Goal: Task Accomplishment & Management: Manage account settings

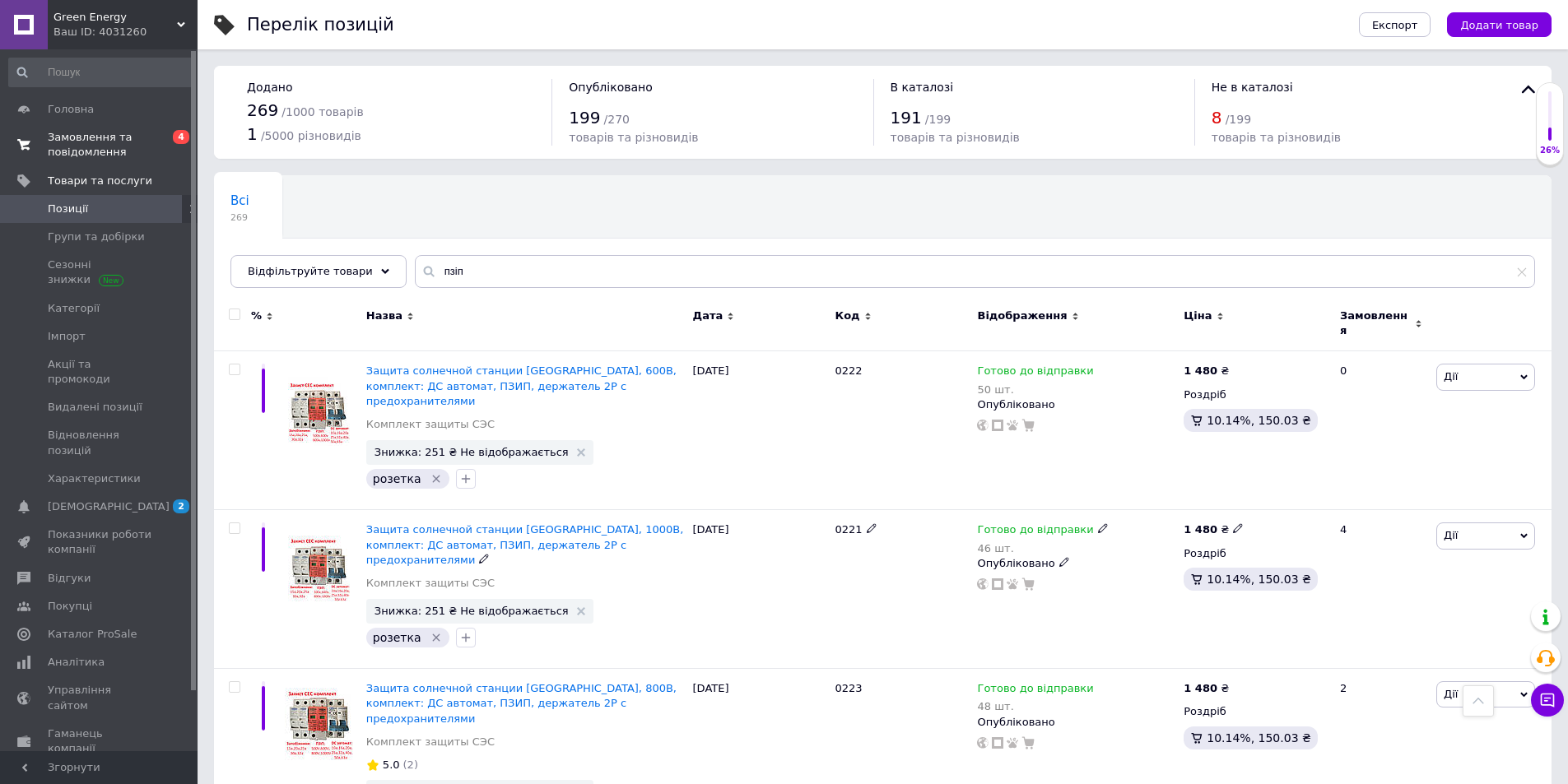
scroll to position [329, 0]
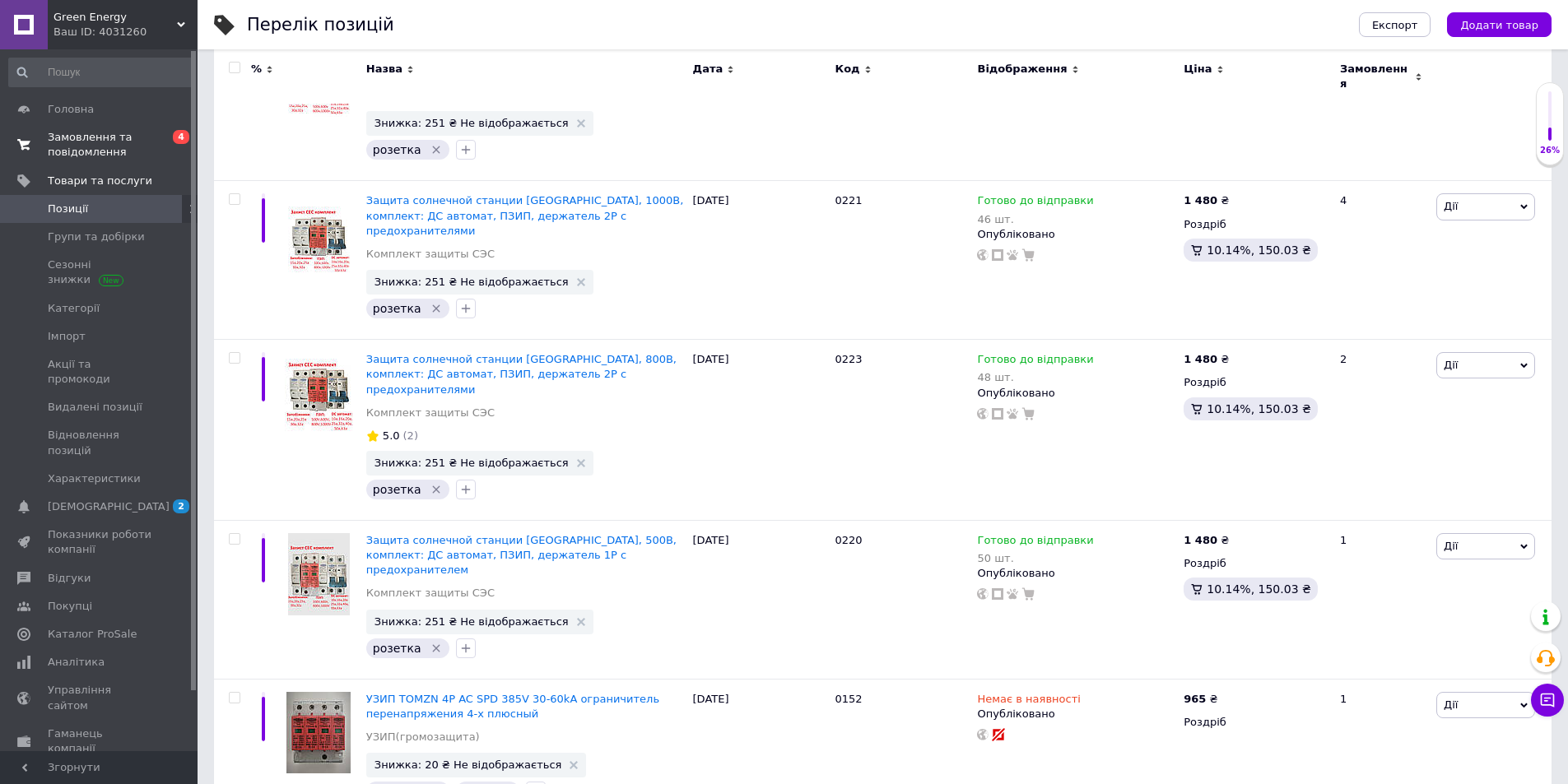
click at [135, 138] on span "Замовлення та повідомлення" at bounding box center [99, 145] width 104 height 30
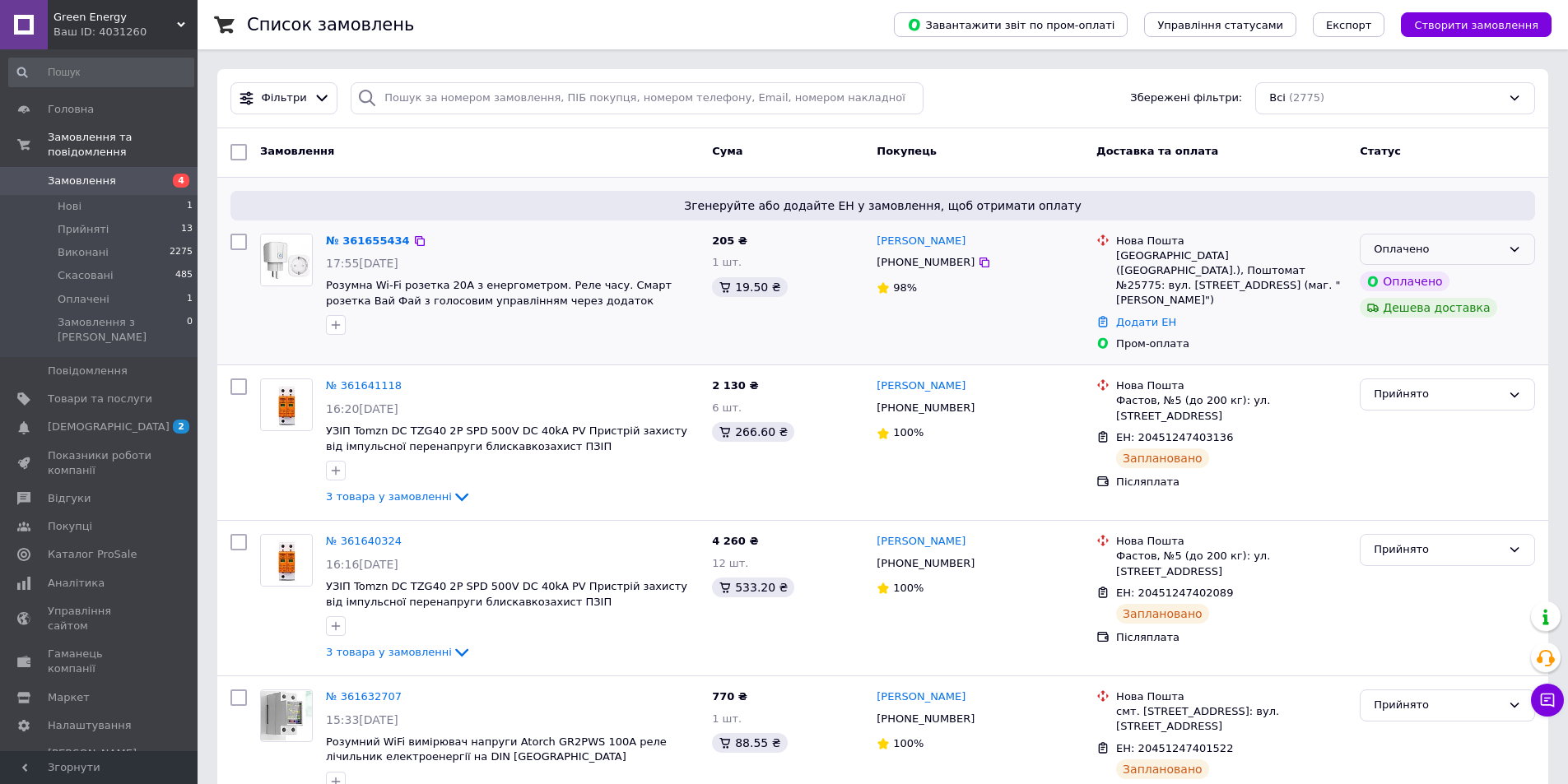
click at [1443, 244] on div "Оплачено" at bounding box center [1437, 249] width 128 height 18
click at [1417, 282] on li "Прийнято" at bounding box center [1447, 284] width 173 height 31
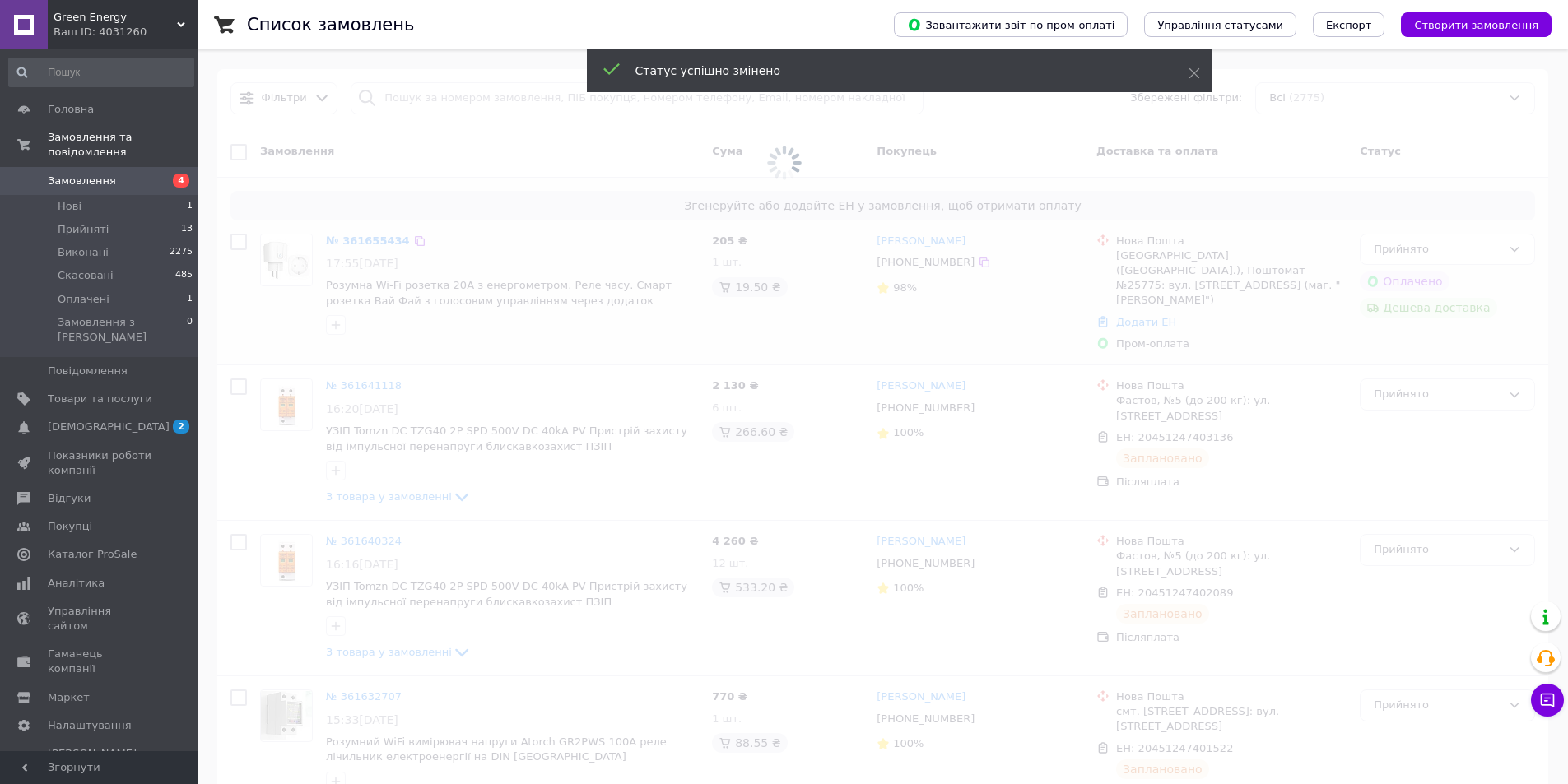
drag, startPoint x: 1095, startPoint y: 193, endPoint x: 1071, endPoint y: 185, distance: 25.3
click at [1072, 185] on span at bounding box center [784, 163] width 1568 height 327
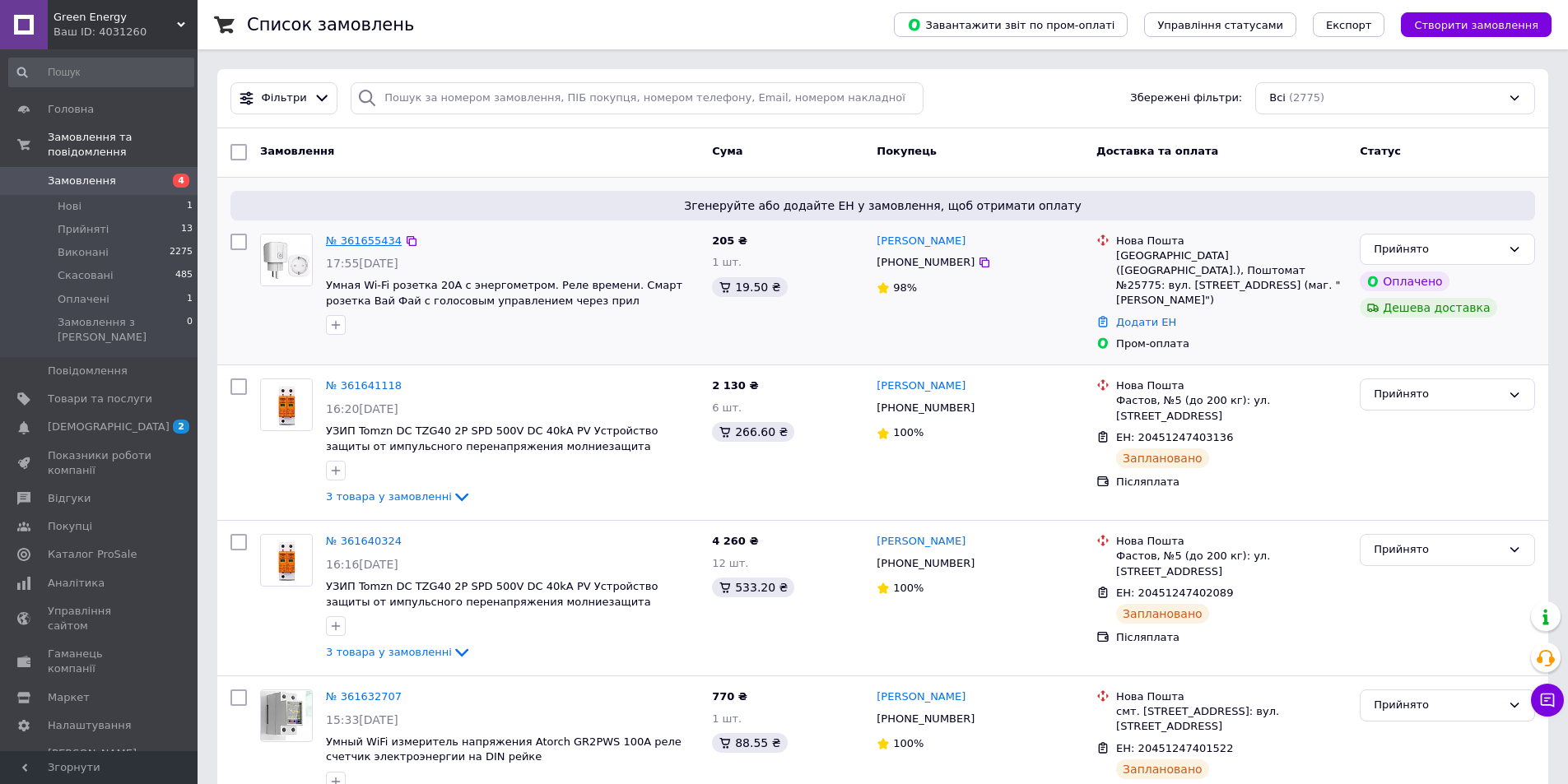
click at [354, 239] on link "№ 361655434" at bounding box center [364, 240] width 76 height 13
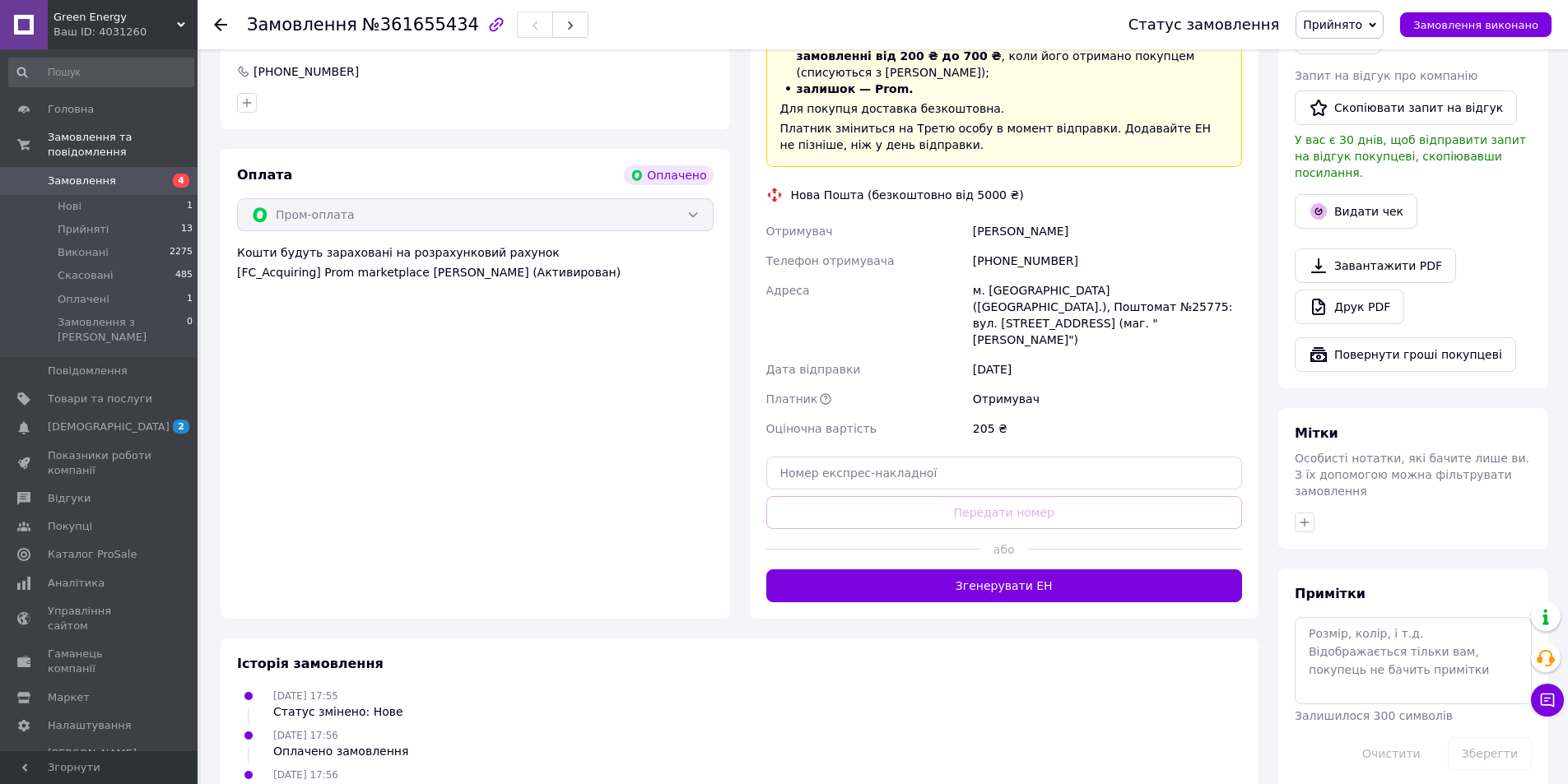
scroll to position [494, 0]
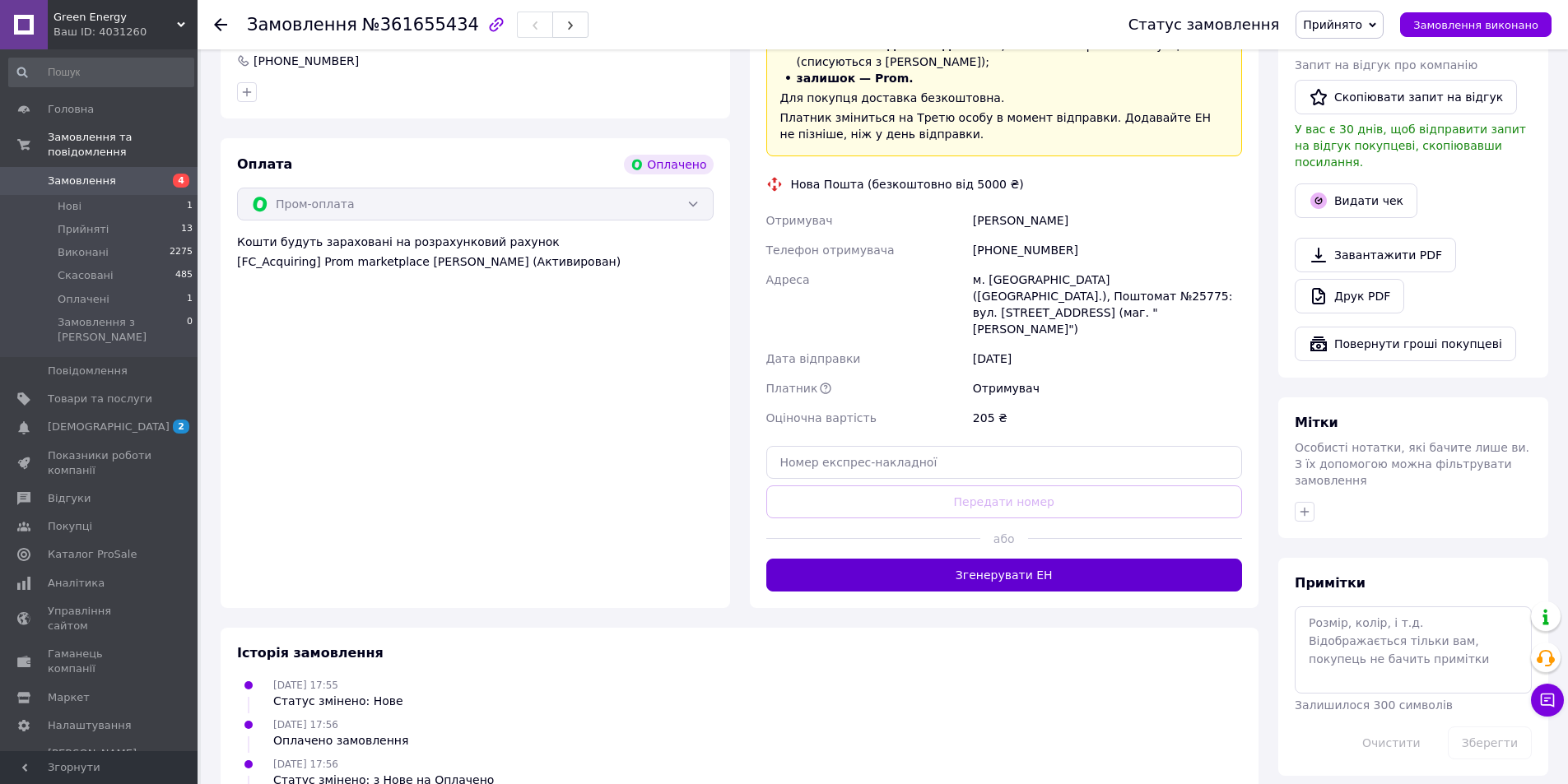
click at [933, 559] on button "Згенерувати ЕН" at bounding box center [1004, 575] width 476 height 33
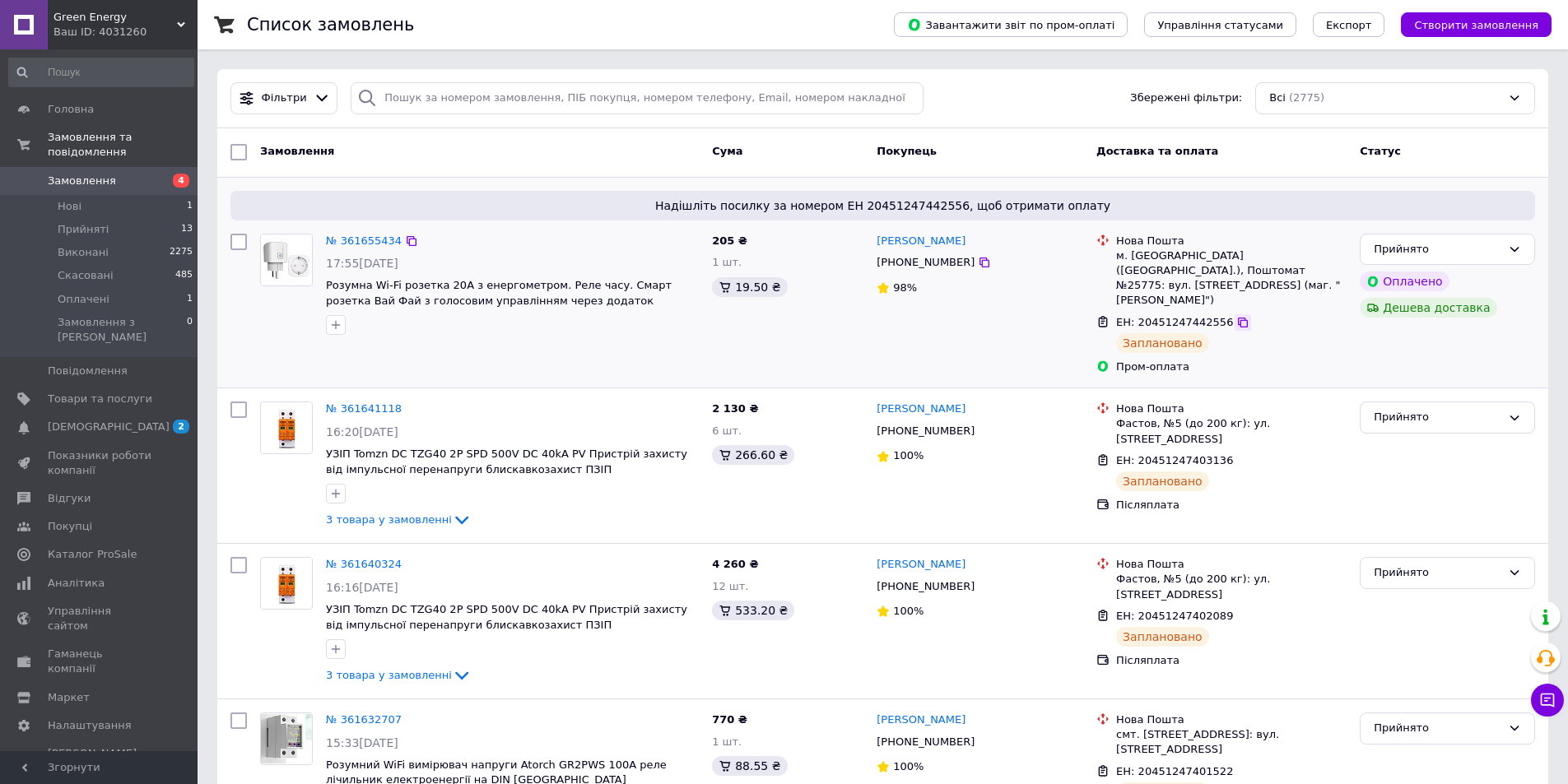
click at [1236, 316] on icon at bounding box center [1243, 323] width 13 height 13
drag, startPoint x: 711, startPoint y: 2, endPoint x: 715, endPoint y: 41, distance: 39.2
click at [707, 8] on div "Список замовлень" at bounding box center [554, 24] width 614 height 49
click at [129, 392] on span "Товари та послуги" at bounding box center [99, 400] width 104 height 15
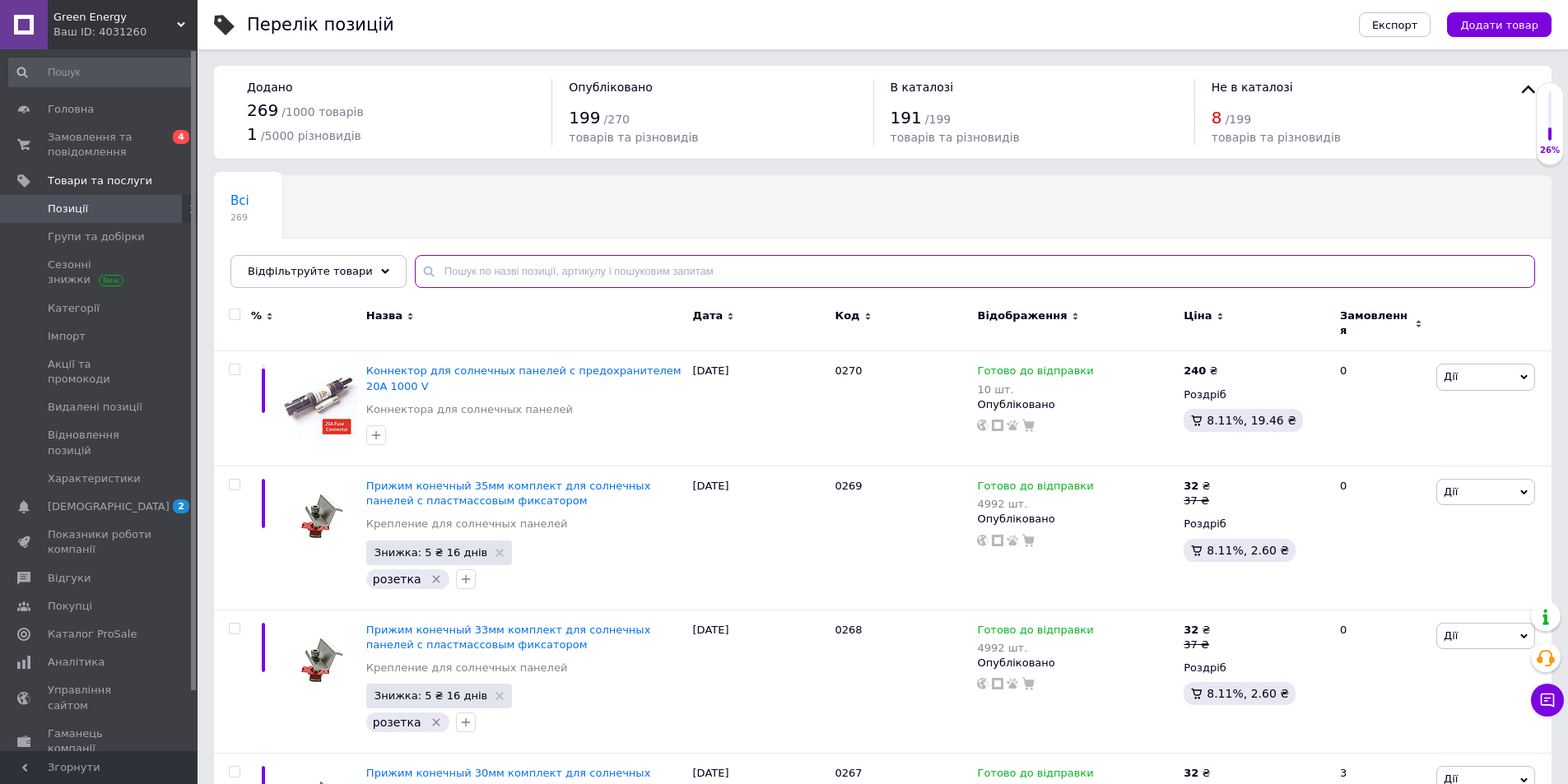
click at [506, 281] on input "text" at bounding box center [974, 271] width 1120 height 33
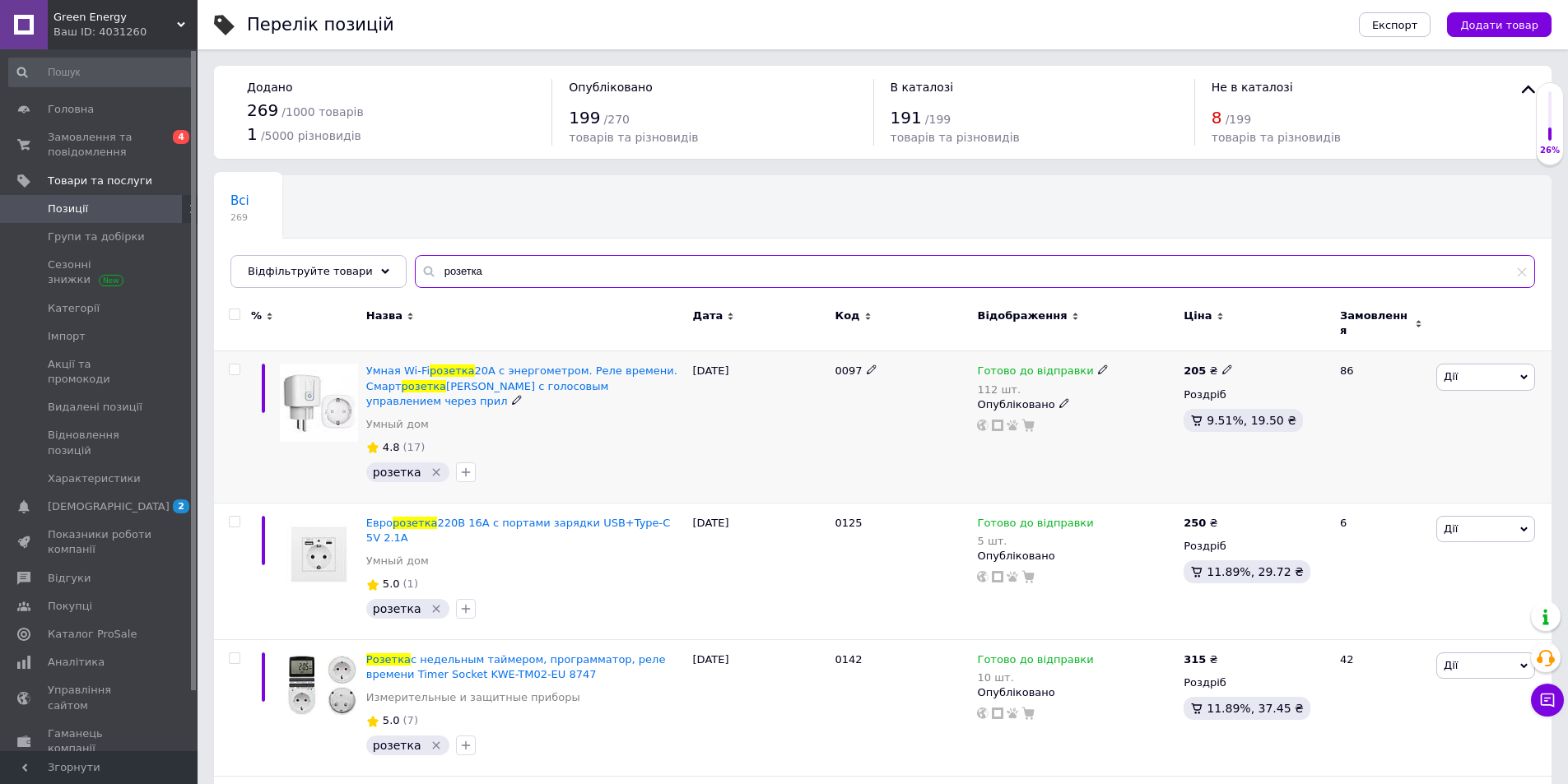
type input "розетка"
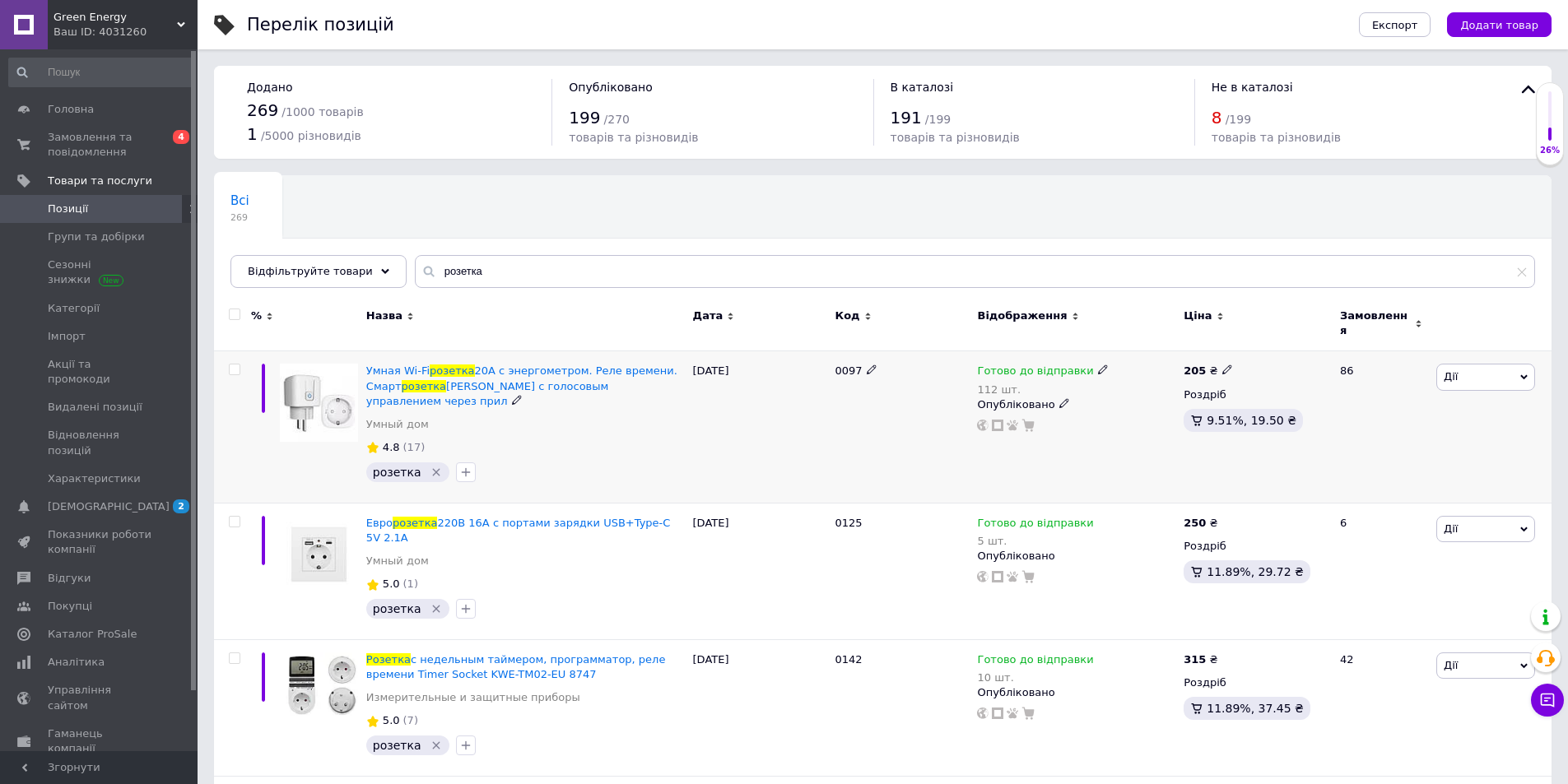
click at [1098, 364] on icon at bounding box center [1103, 369] width 10 height 10
click at [1168, 442] on li "Під замовлення" at bounding box center [1187, 454] width 157 height 23
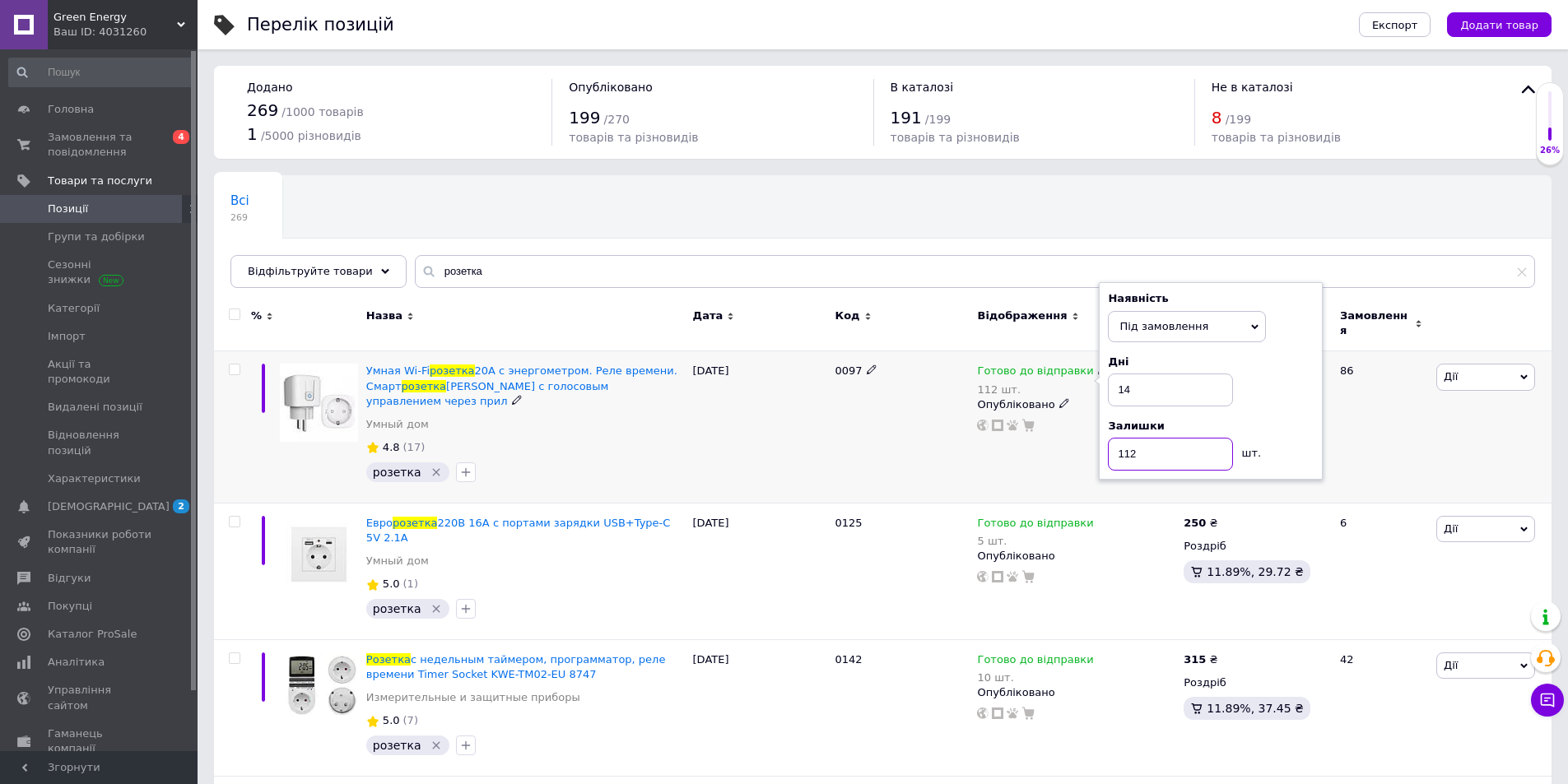
drag, startPoint x: 1146, startPoint y: 440, endPoint x: 1118, endPoint y: 437, distance: 28.2
click at [1118, 438] on input "112" at bounding box center [1170, 454] width 125 height 33
click at [1079, 503] on div "Готово до відправки 5 шт. Опубліковано" at bounding box center [1076, 571] width 207 height 137
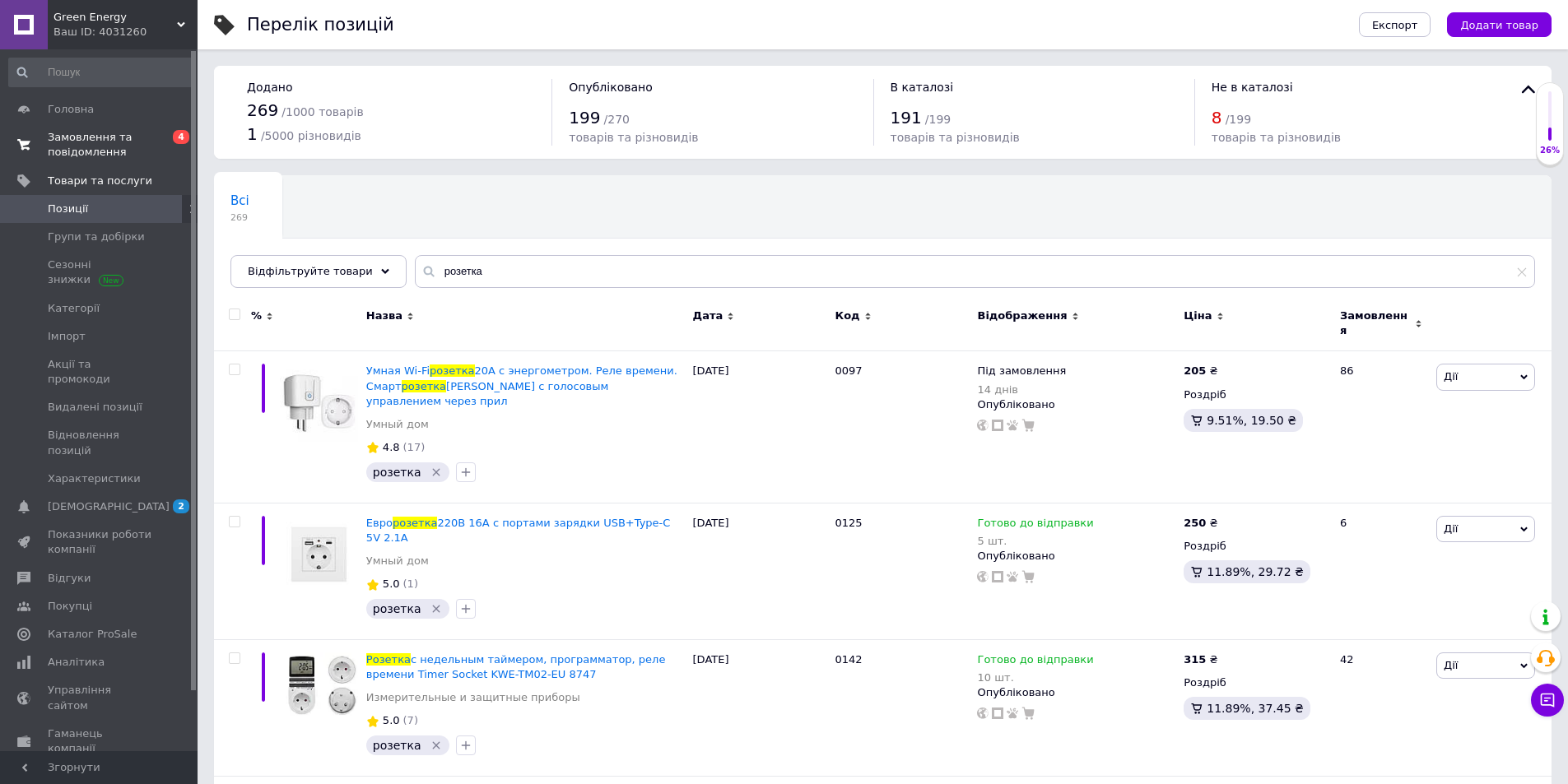
click at [88, 151] on span "Замовлення та повідомлення" at bounding box center [99, 145] width 104 height 30
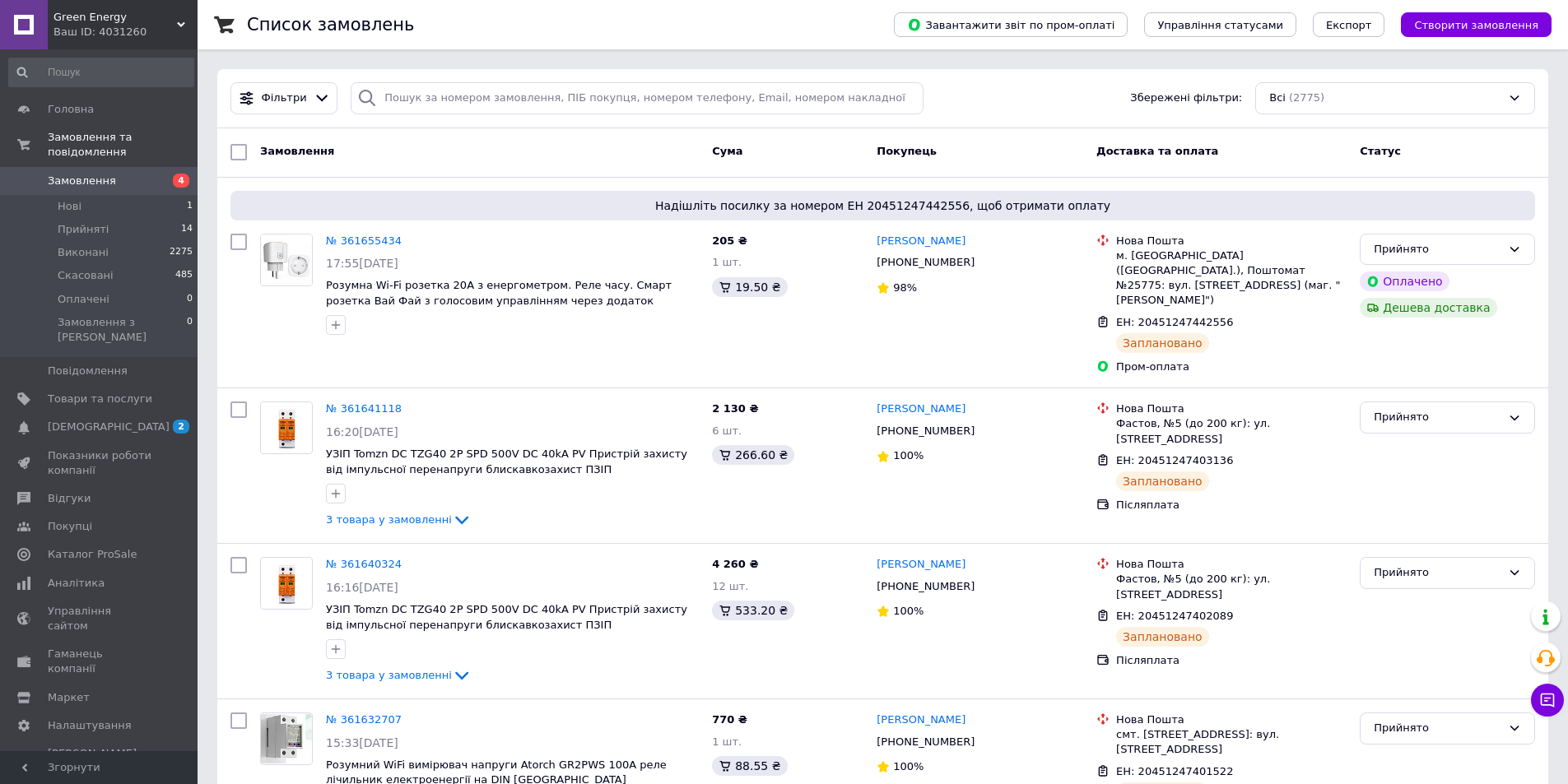
drag, startPoint x: 473, startPoint y: 138, endPoint x: 438, endPoint y: 152, distance: 37.7
click at [438, 153] on div "Замовлення" at bounding box center [480, 153] width 452 height 30
